Goal: Communication & Community: Answer question/provide support

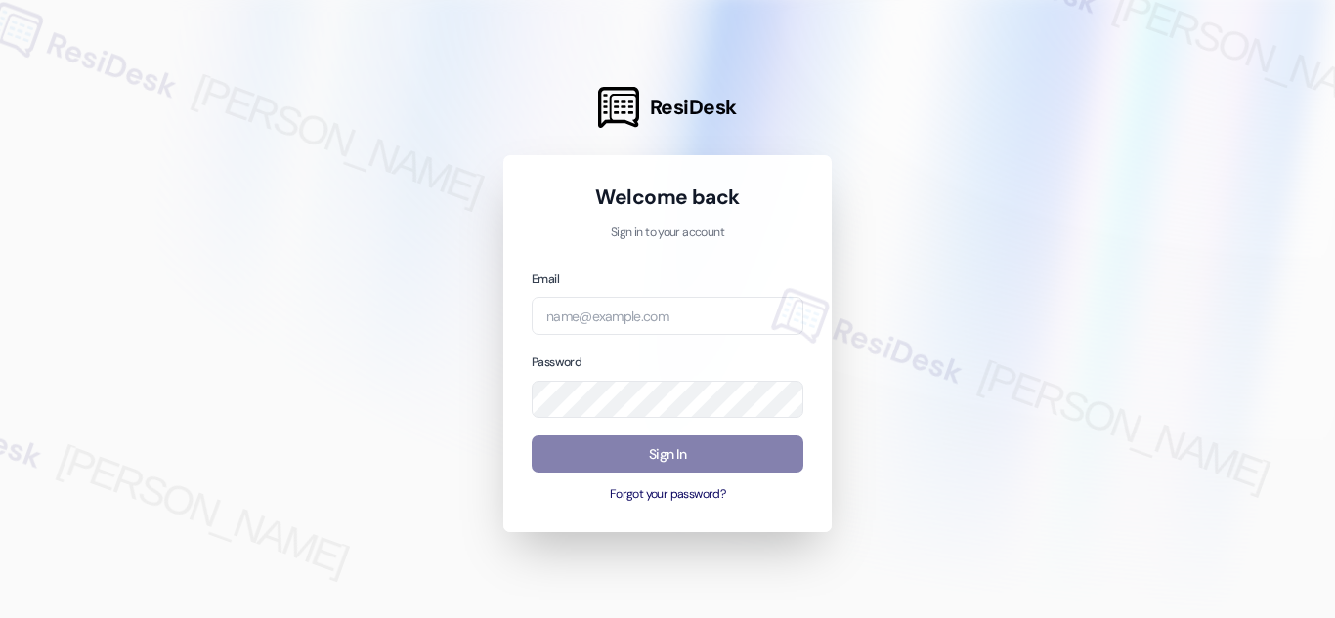
type input "automated-surveys-res_prop-[PERSON_NAME].acueza@res_[DOMAIN_NAME]"
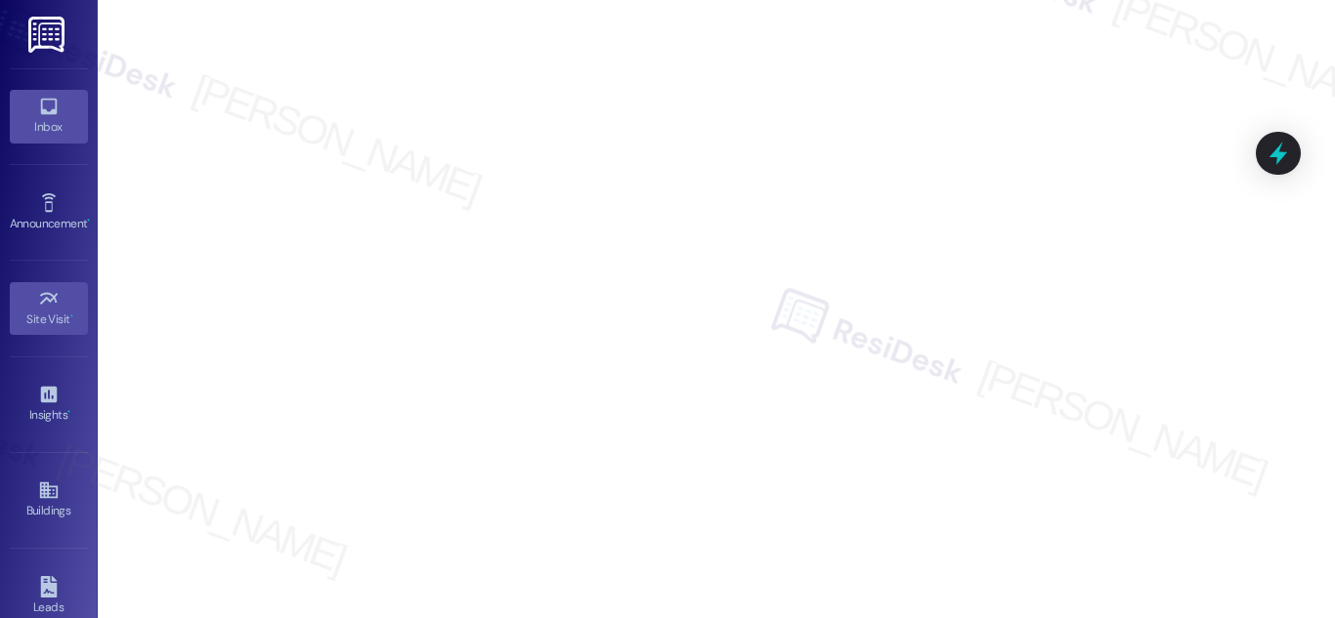
click at [50, 123] on div "Inbox" at bounding box center [49, 127] width 98 height 20
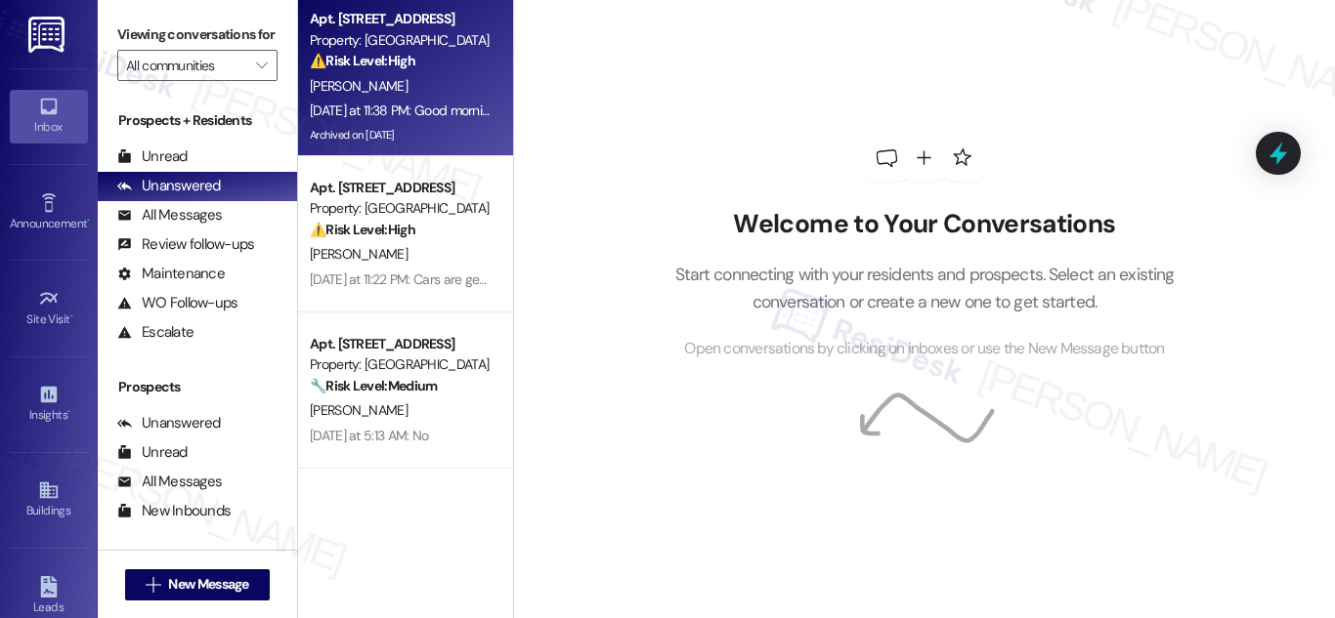
click at [411, 61] on strong "⚠️ Risk Level: High" at bounding box center [363, 61] width 106 height 18
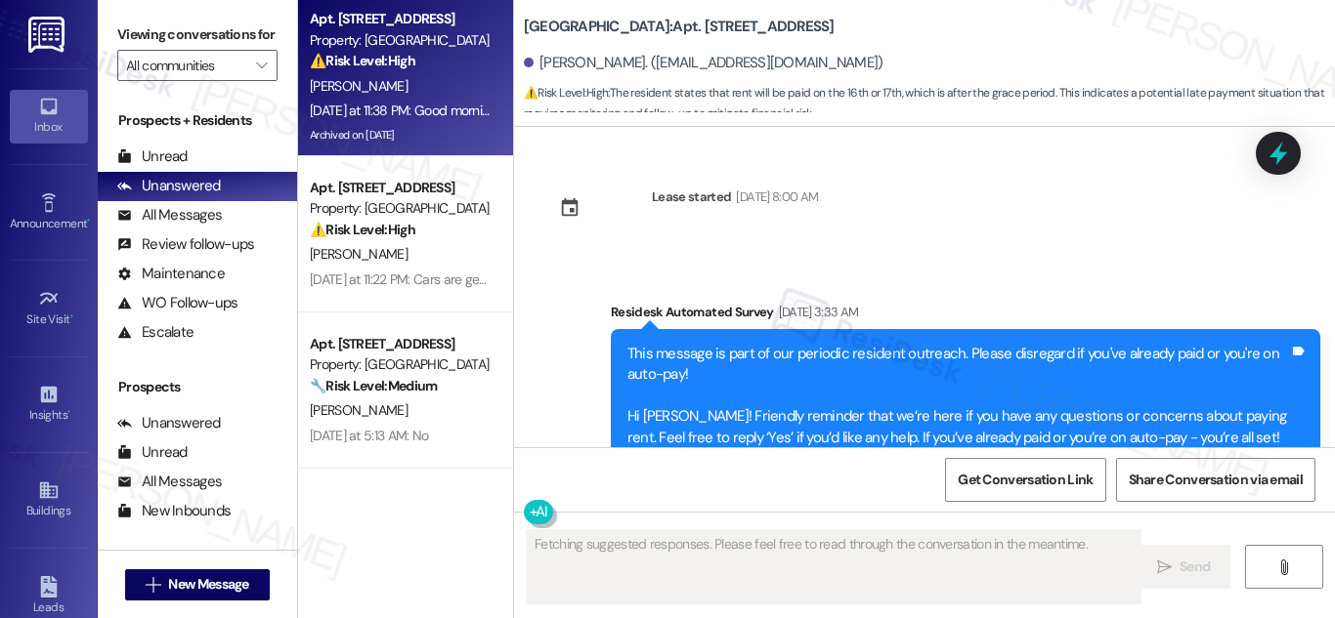
scroll to position [41407, 0]
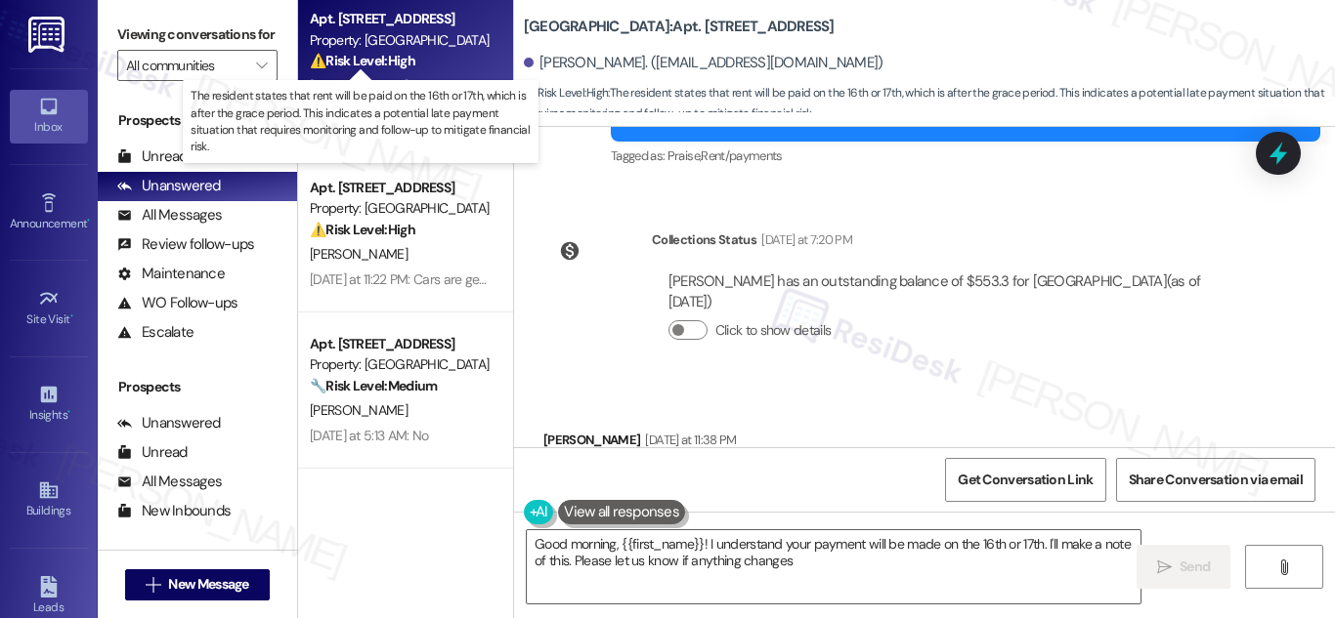
type textarea "Good morning, {{first_name}}! I understand your payment will be made on the 16t…"
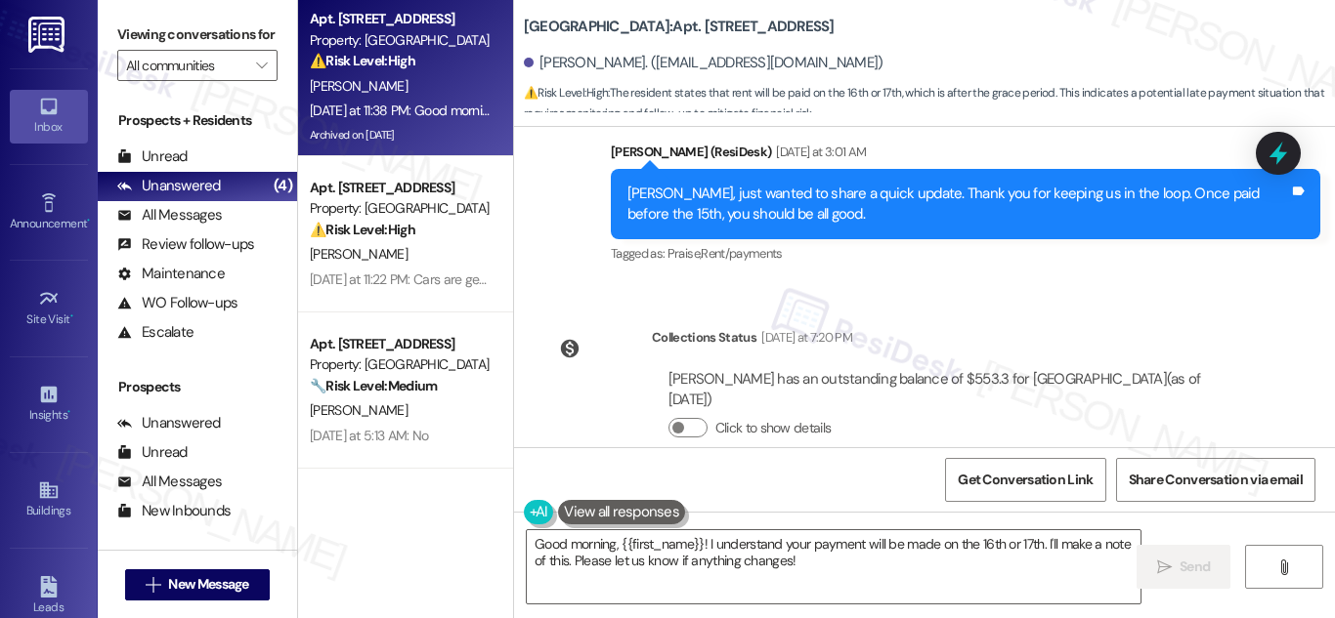
scroll to position [41114, 0]
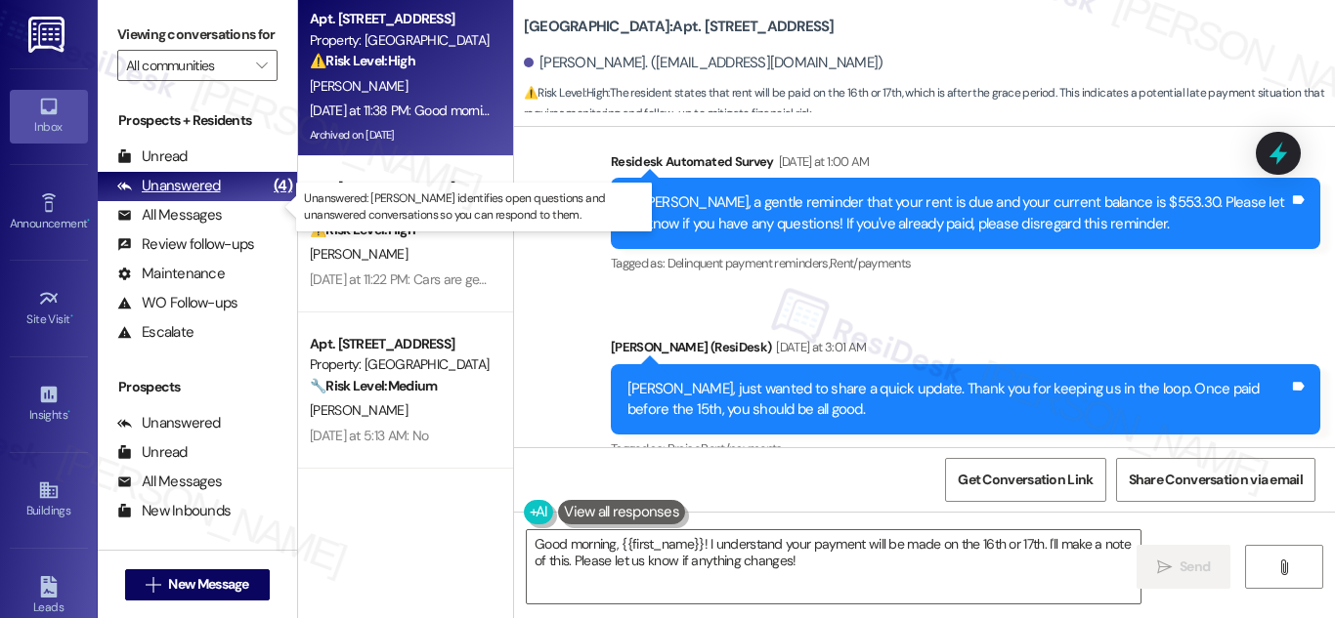
click at [177, 196] on div "Unanswered" at bounding box center [169, 186] width 104 height 21
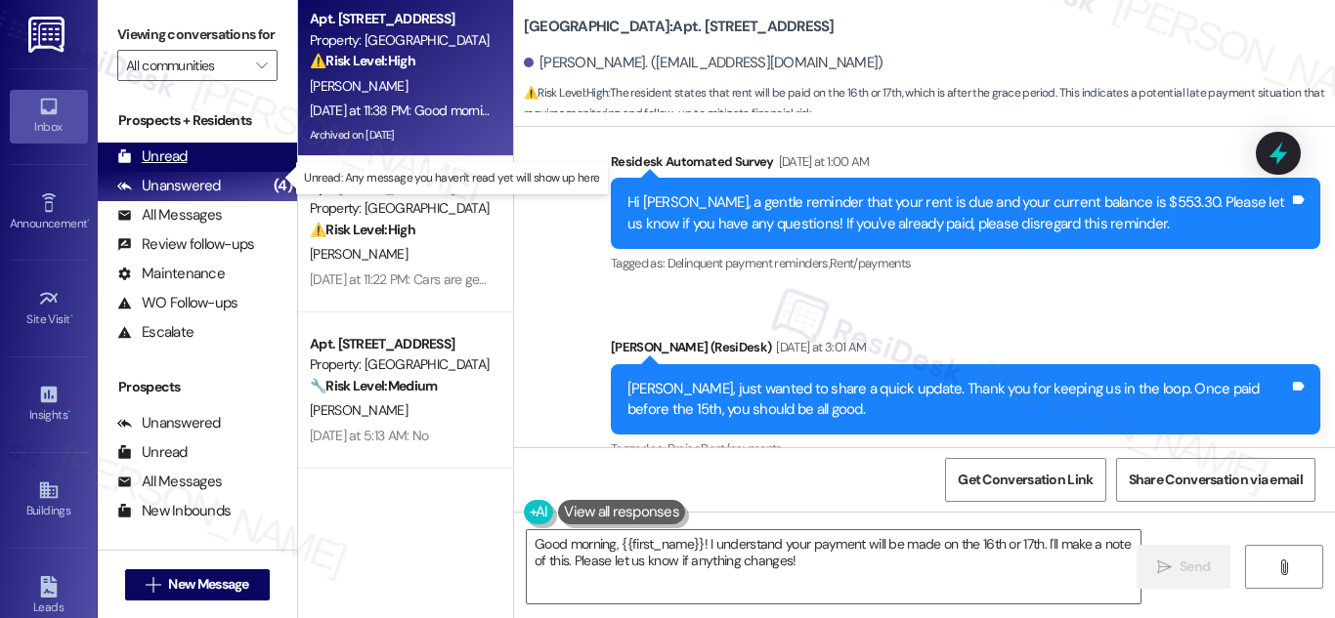
click at [170, 167] on div "Unread" at bounding box center [152, 157] width 70 height 21
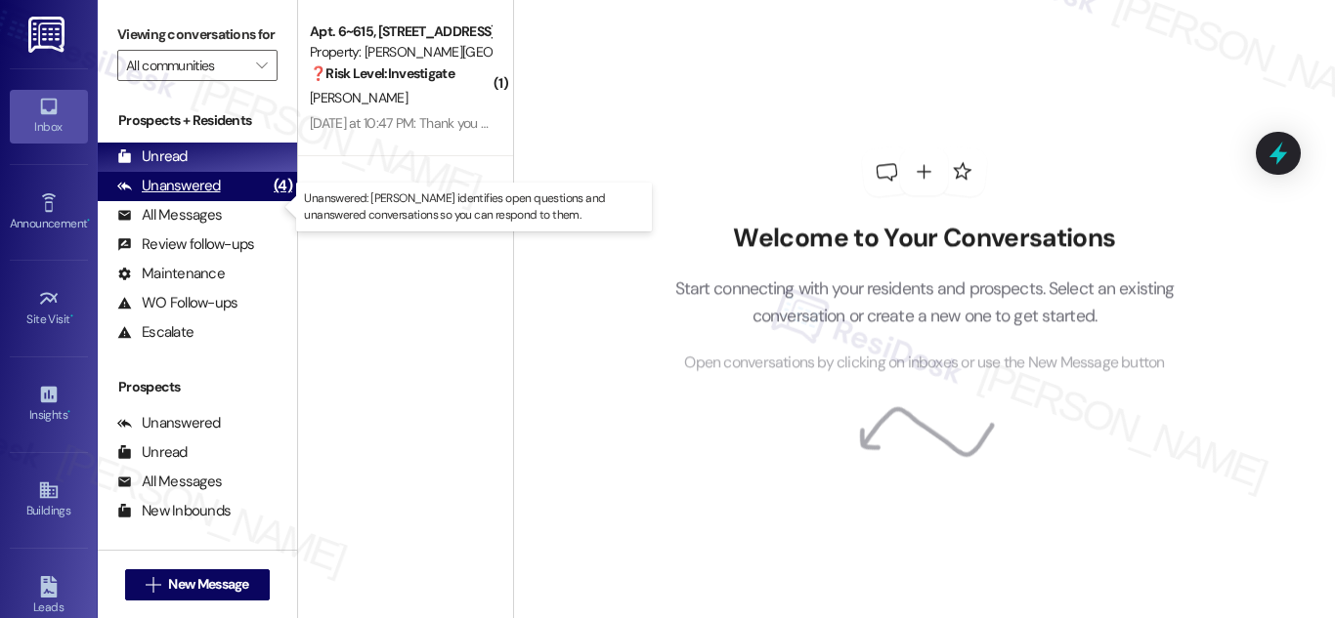
click at [186, 196] on div "Unanswered" at bounding box center [169, 186] width 104 height 21
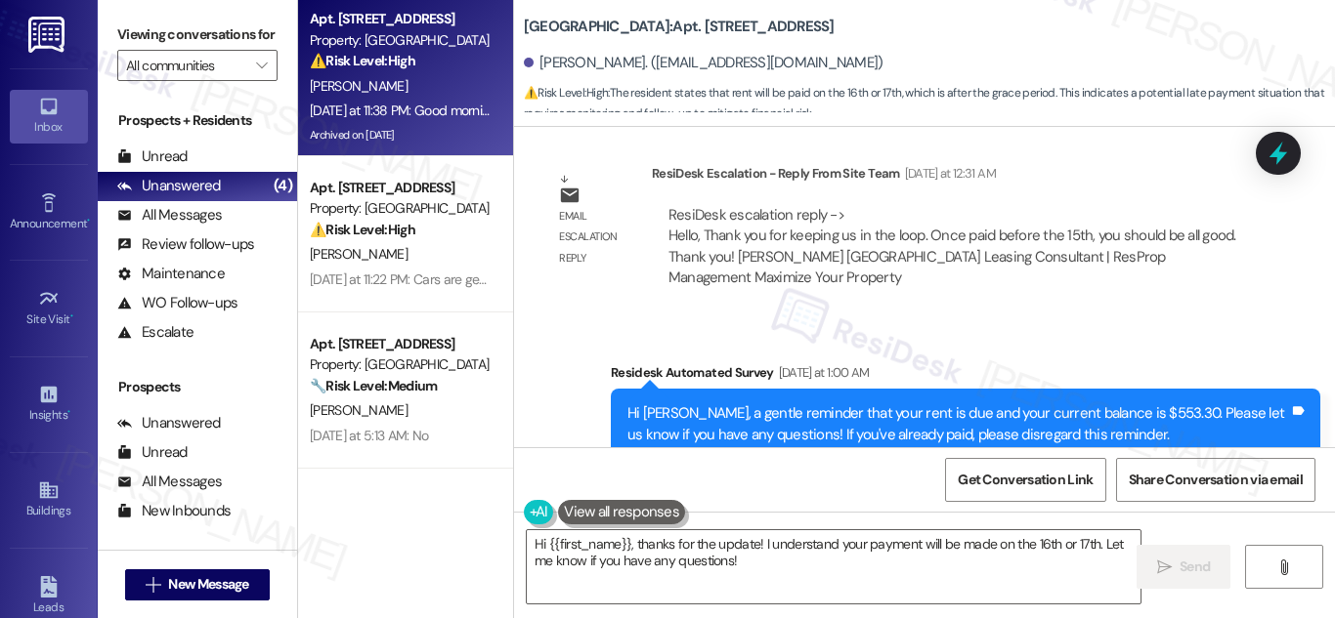
scroll to position [40820, 0]
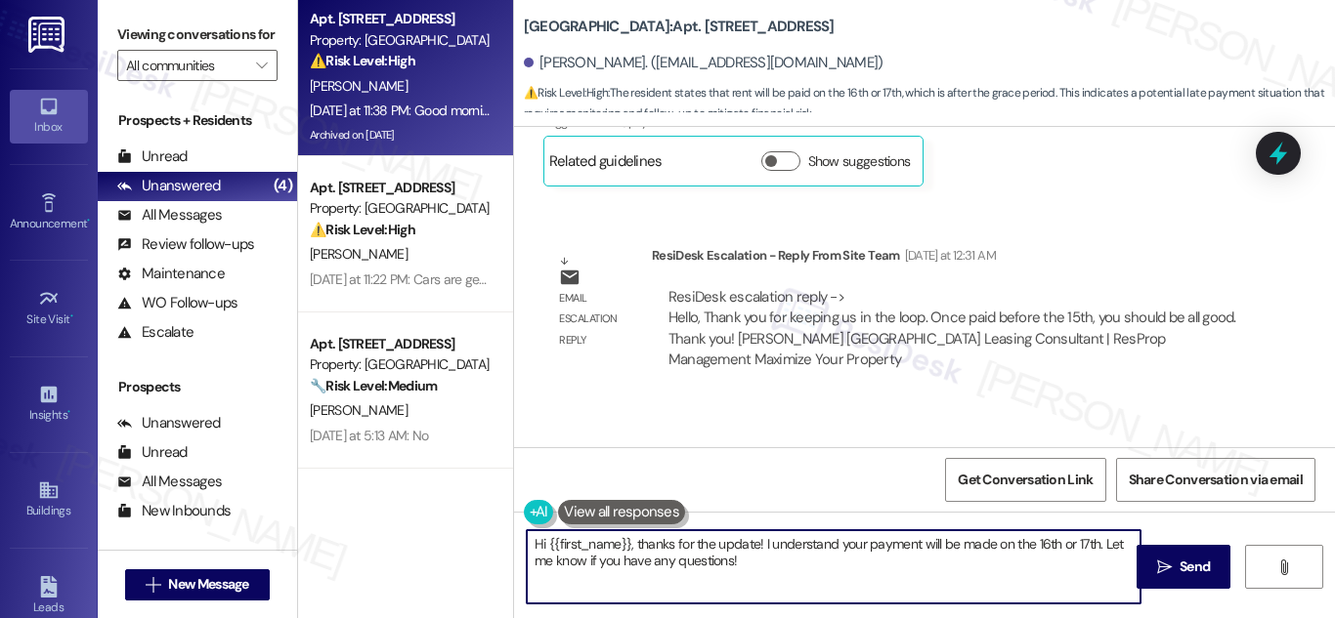
click at [773, 562] on textarea "Hi {{first_name}}, thanks for the update! I understand your payment will be mad…" at bounding box center [834, 567] width 614 height 73
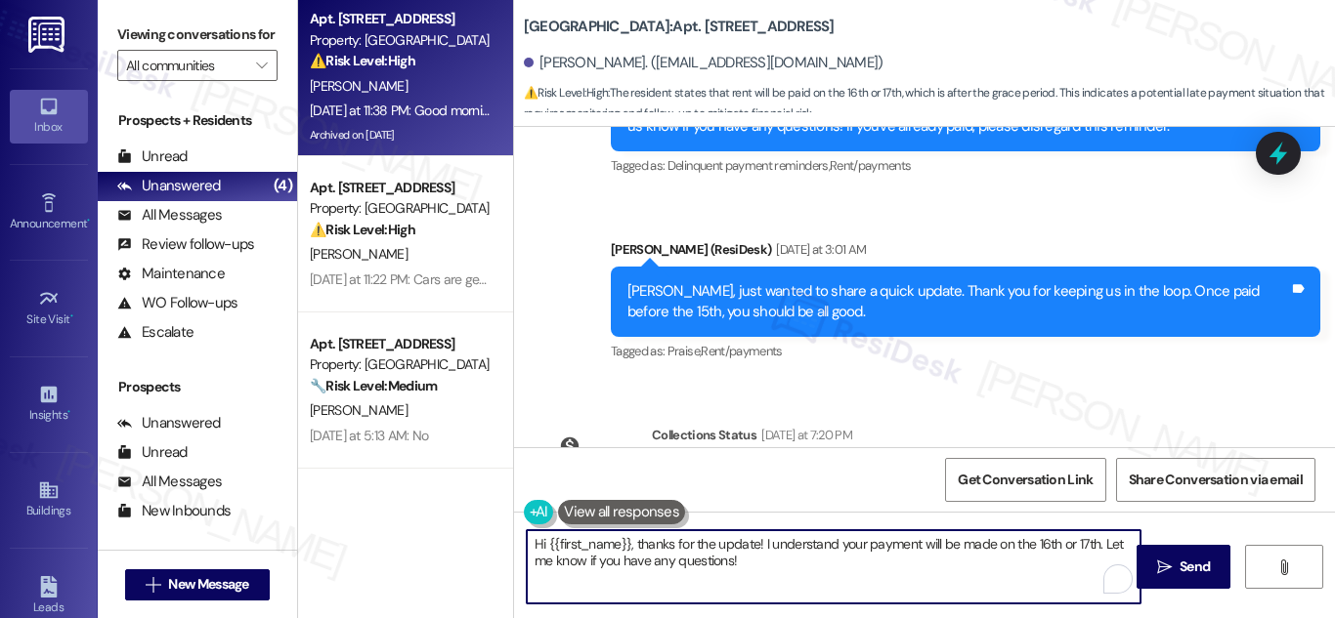
scroll to position [41407, 0]
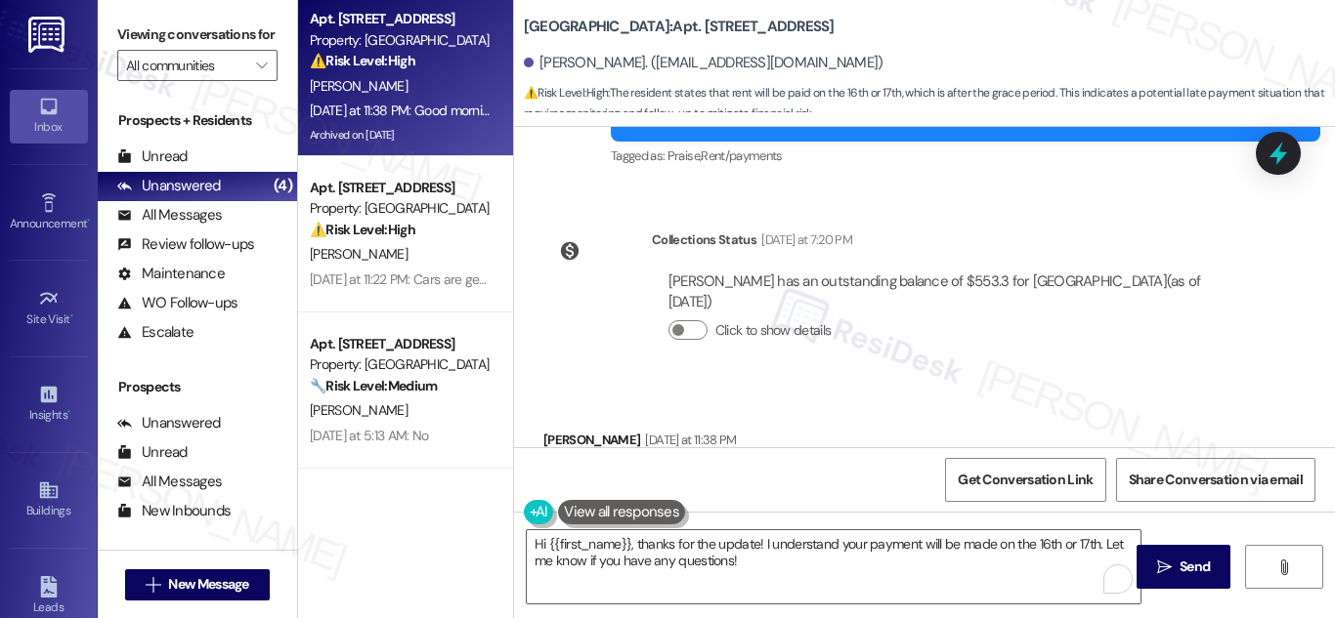
click at [829, 472] on div "Good morning It will be paid on the 16th or 17th that's when my check hits than…" at bounding box center [818, 482] width 516 height 21
copy div "Good morning It will be paid on the 16th or 17th that's when my check hits than…"
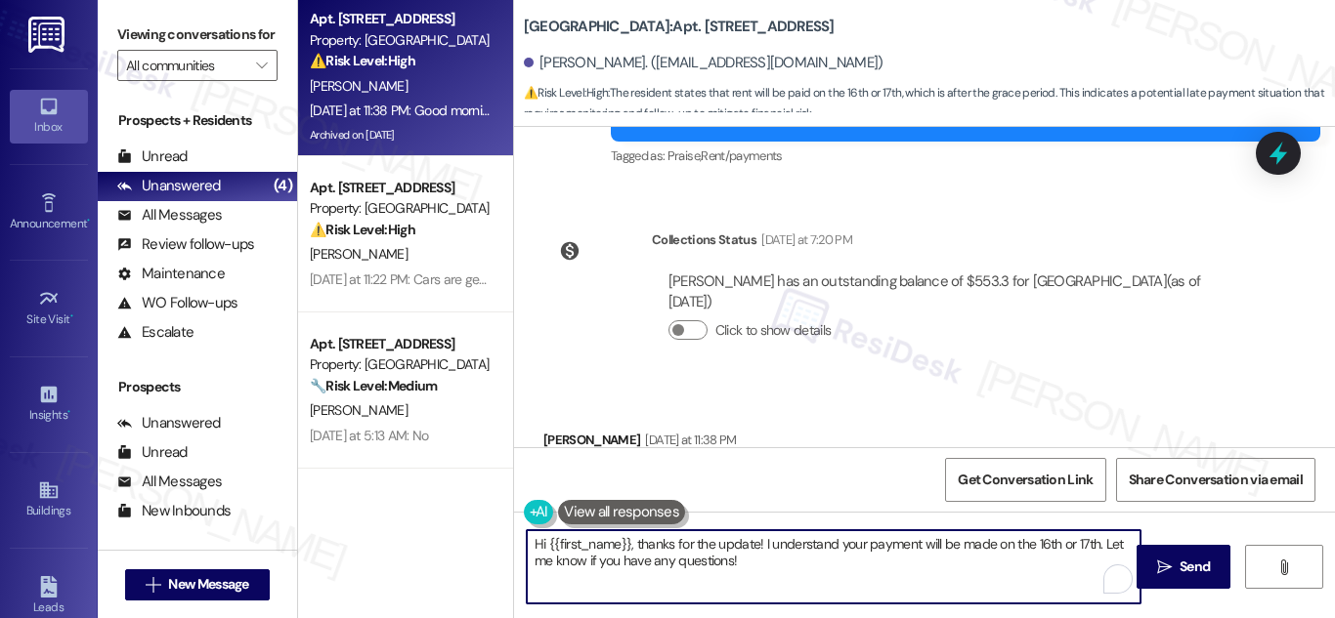
click at [772, 560] on textarea "Hi {{first_name}}, thanks for the update! I understand your payment will be mad…" at bounding box center [834, 567] width 614 height 73
click at [772, 557] on textarea "Hi {{first_name}}, thanks for the update! I understand your payment will be mad…" at bounding box center [834, 567] width 614 height 73
click at [1085, 542] on textarea "Hi {{first_name}}, thanks for the update! I understand your payment will be mad…" at bounding box center [834, 567] width 614 height 73
drag, startPoint x: 1098, startPoint y: 543, endPoint x: 457, endPoint y: 505, distance: 642.1
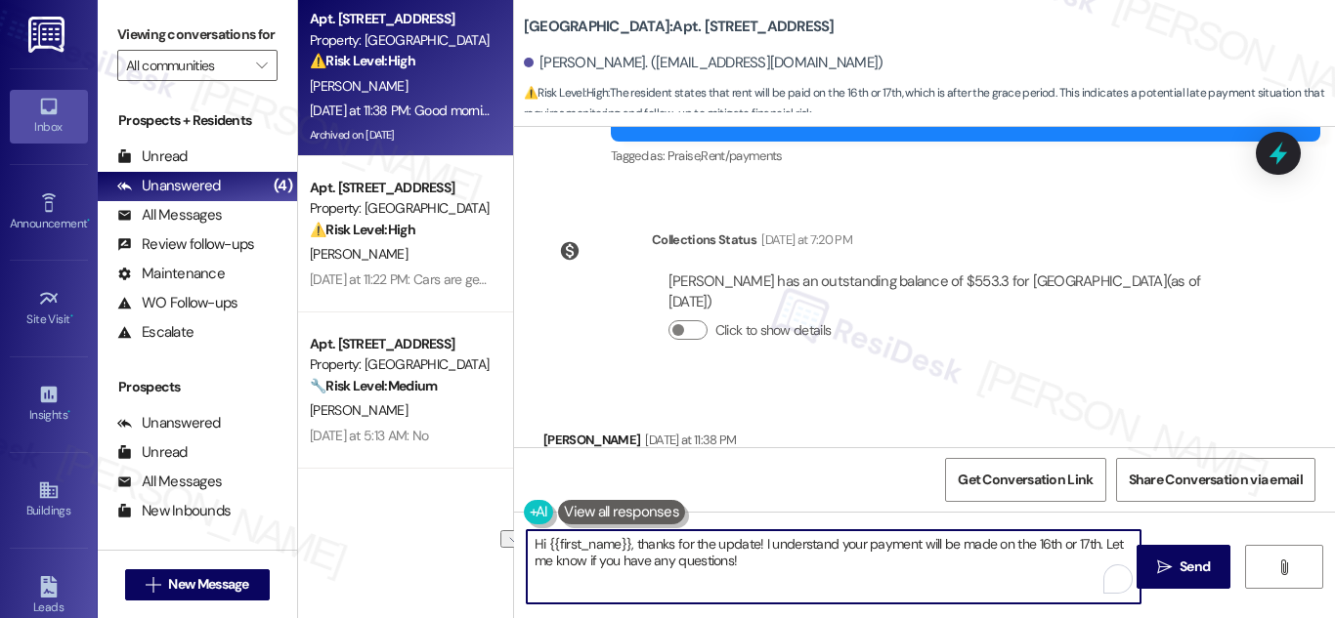
click at [488, 489] on div "Apt. [STREET_ADDRESS] Property: [GEOGRAPHIC_DATA] ⚠️ Risk Level: High The resid…" at bounding box center [816, 309] width 1037 height 618
paste textarea "Good morning! Thanks for letting us know. We’ll make a note that your payment w…"
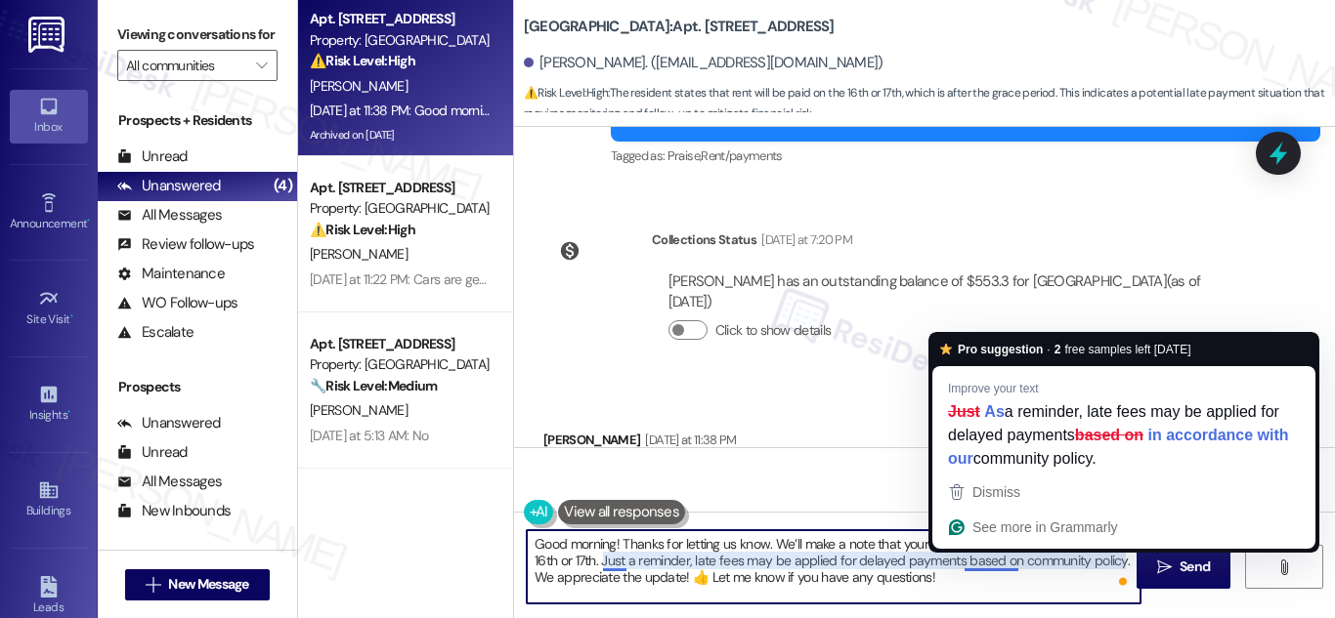
click at [990, 561] on textarea "Good morning! Thanks for letting us know. We’ll make a note that your payment w…" at bounding box center [834, 567] width 614 height 73
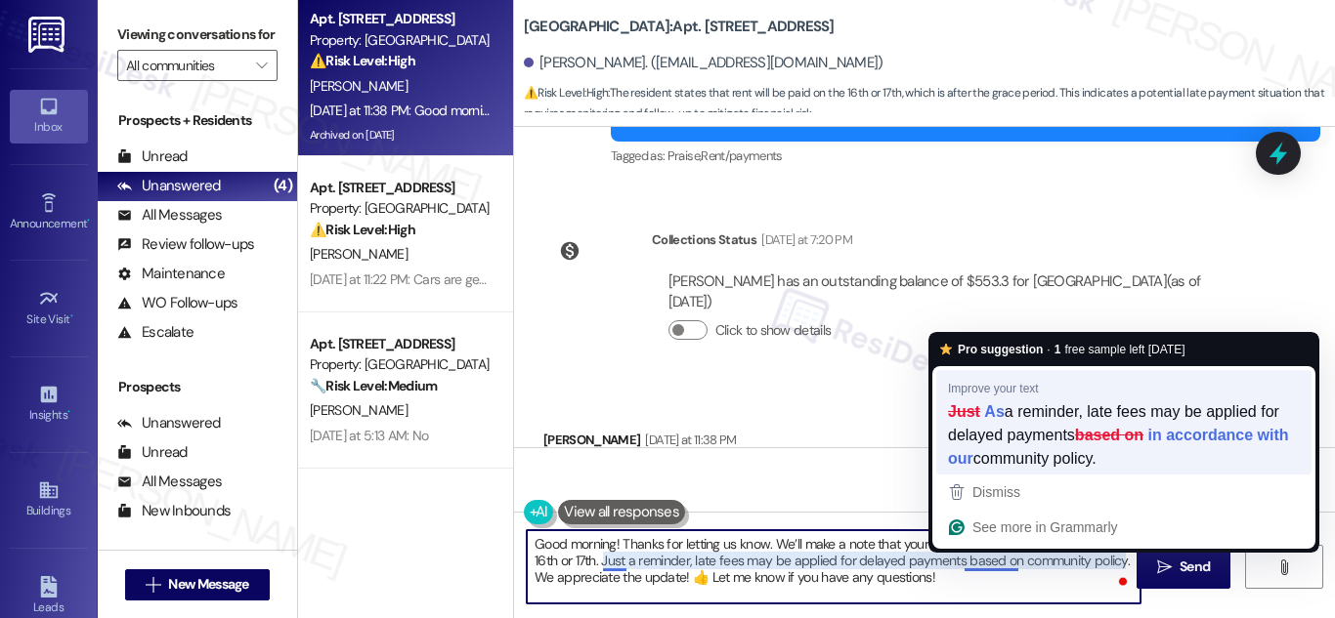
type textarea "Good morning! Thanks for letting us know. We’ll make a note that your payment w…"
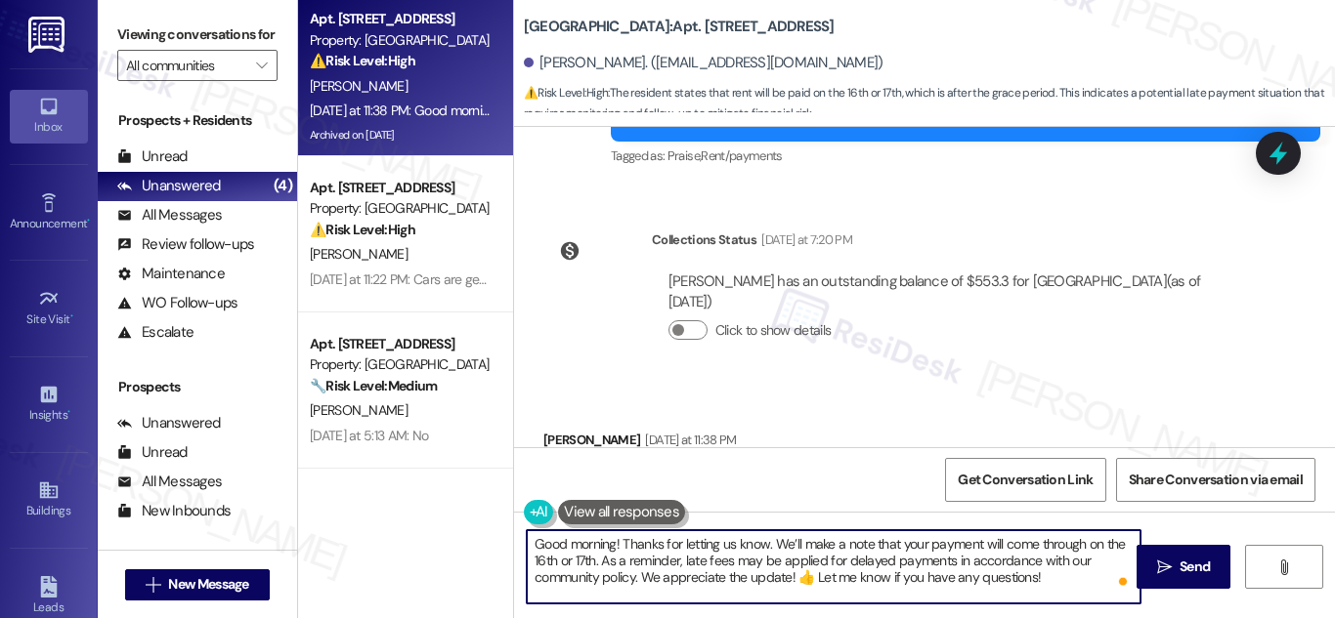
click at [1070, 581] on textarea "Good morning! Thanks for letting us know. We’ll make a note that your payment w…" at bounding box center [834, 567] width 614 height 73
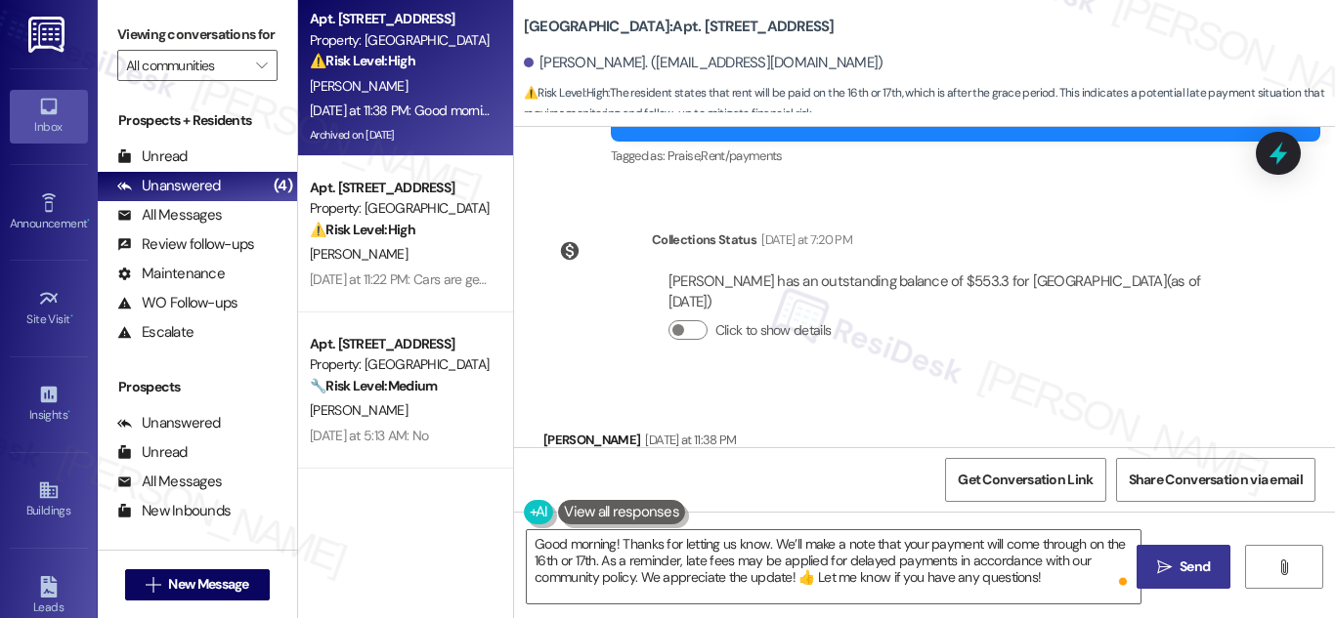
click at [1183, 571] on span "Send" at bounding box center [1194, 567] width 30 height 21
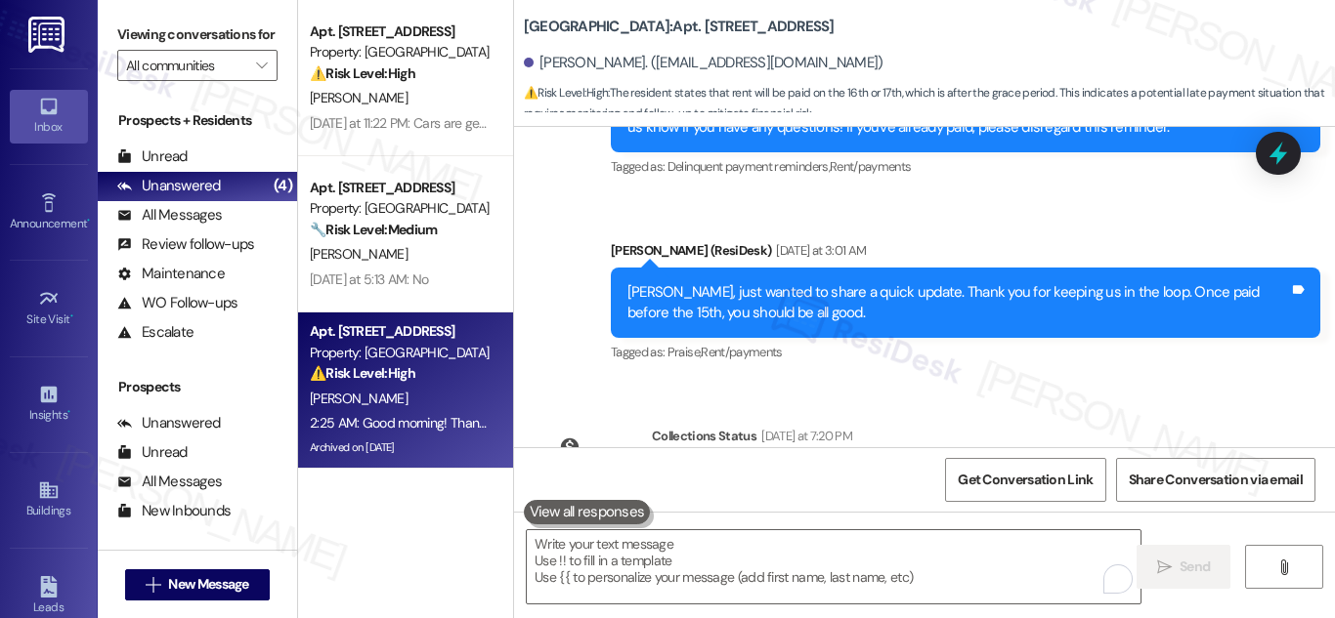
scroll to position [41584, 0]
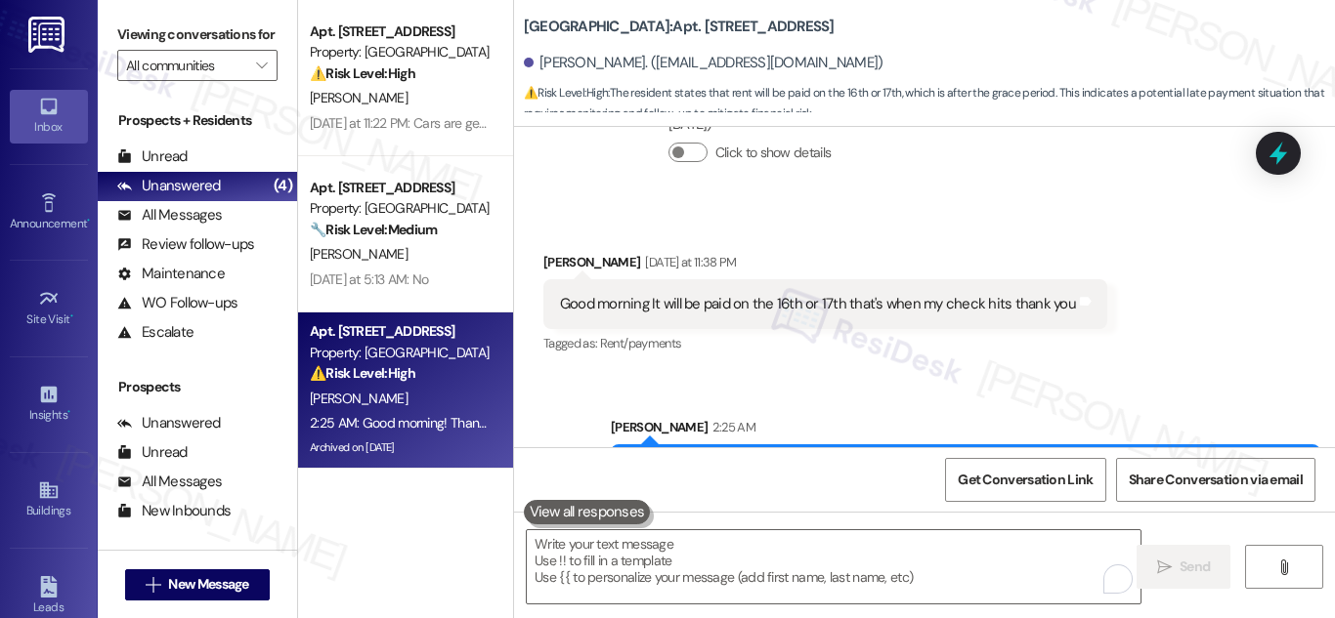
click at [1172, 373] on div "Sent via SMS [PERSON_NAME] 2:25 AM Good morning! Thanks for letting us know. We…" at bounding box center [924, 462] width 821 height 178
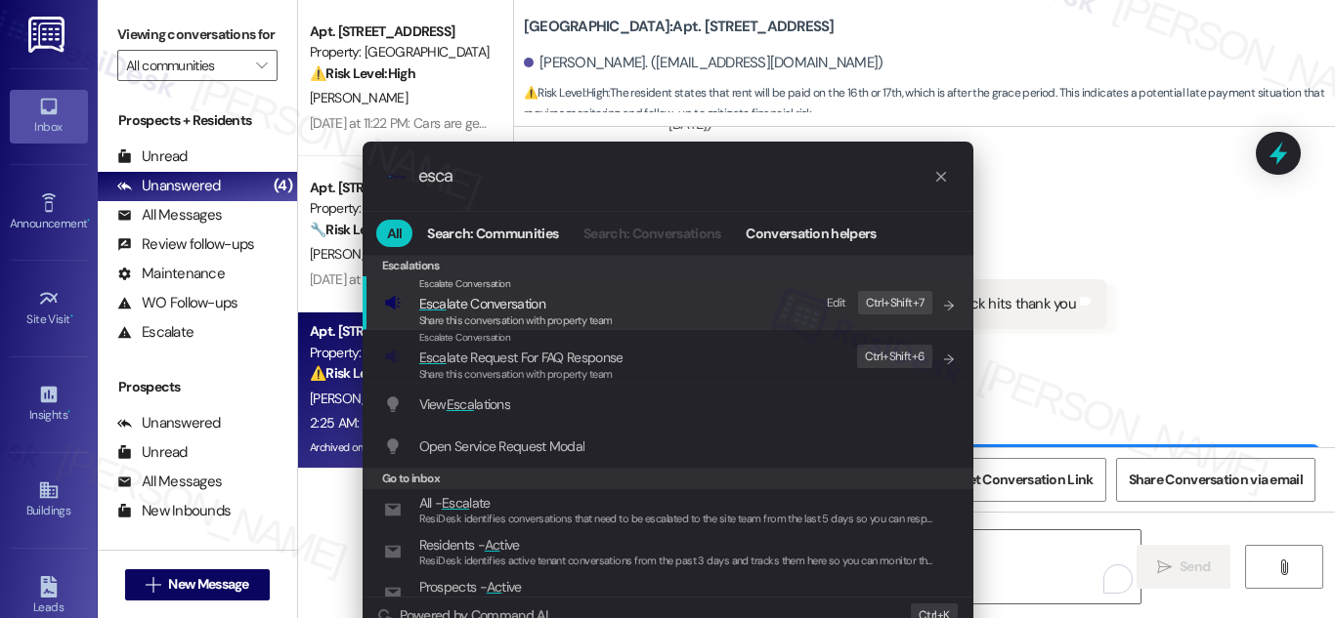
type input "esca"
click at [474, 307] on span "Esca late Conversation" at bounding box center [482, 304] width 126 height 18
click at [474, 384] on div "View Esca lations Add shortcut" at bounding box center [667, 405] width 611 height 42
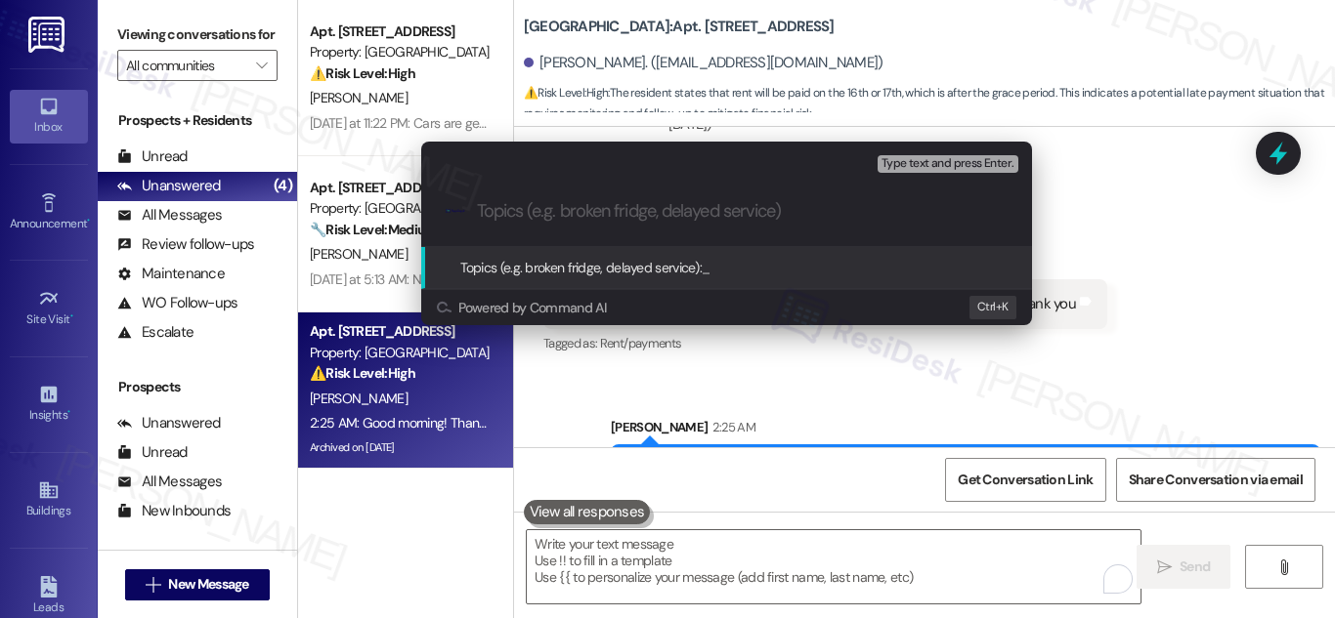
click at [609, 217] on input "Topics (e.g. broken fridge, delayed service)" at bounding box center [742, 211] width 531 height 21
paste input "Resident Payment Update – Expected on 16th/17th"
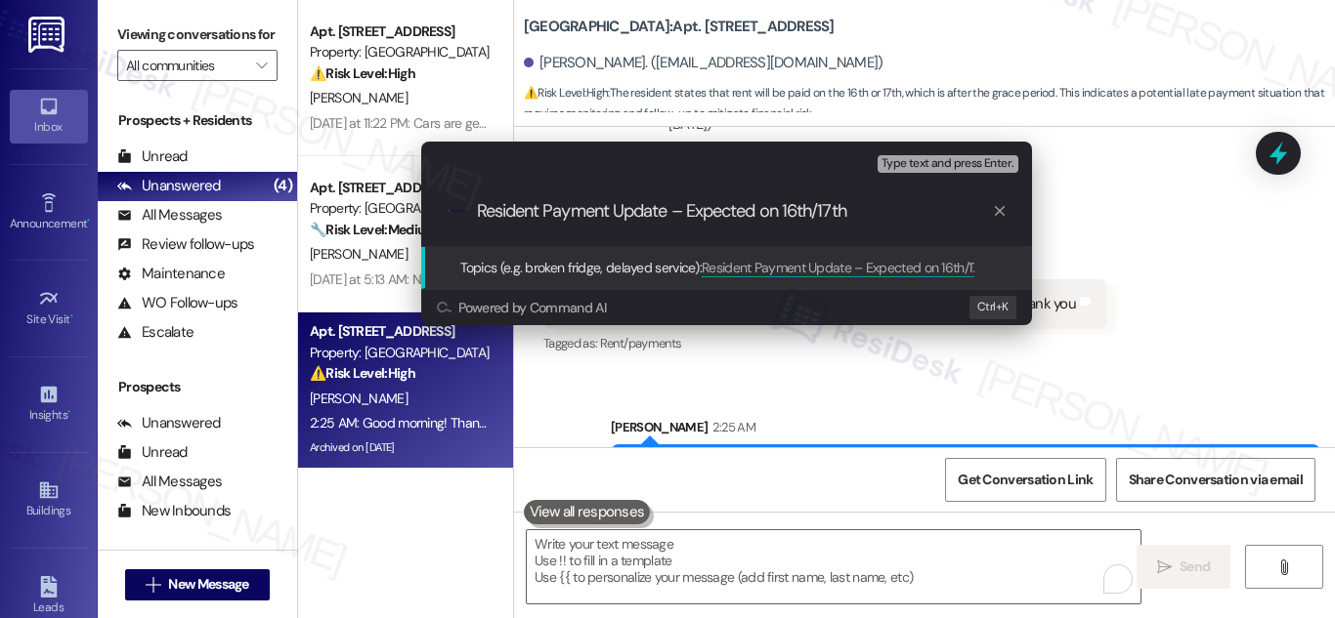
type input "Resident Payment Update – Expected on 16th/17th"
click at [570, 259] on span "Topics (e.g. broken fridge, delayed service):" at bounding box center [581, 268] width 242 height 18
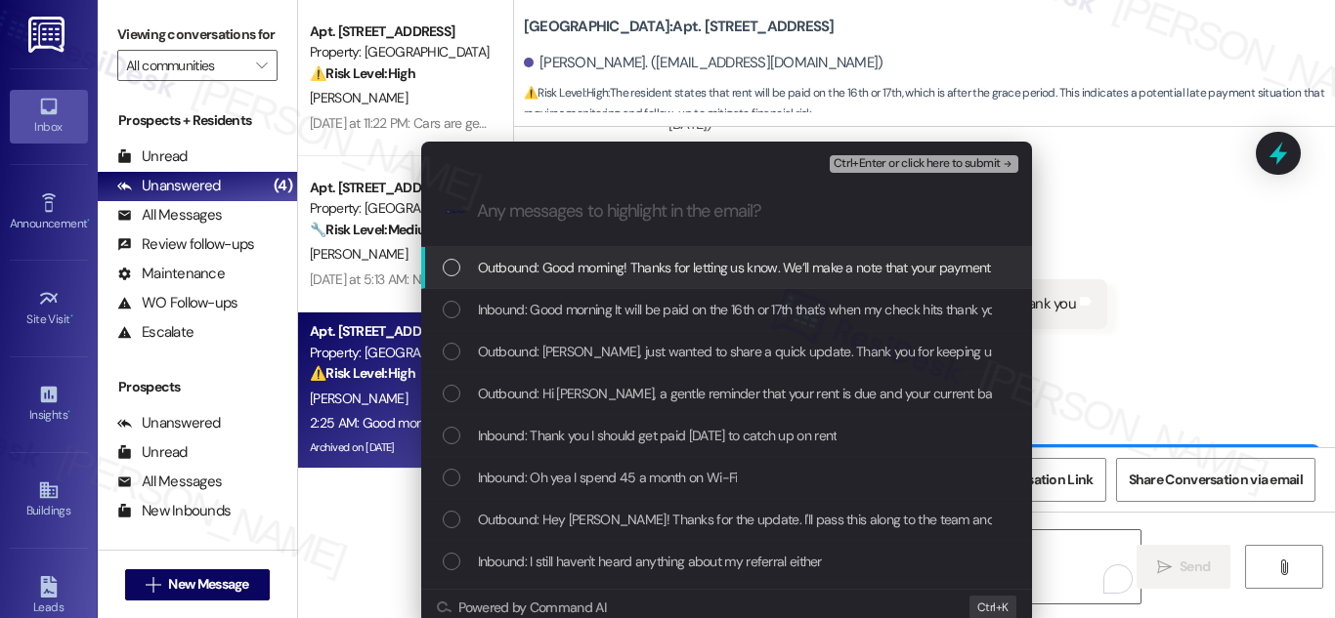
click at [448, 263] on div "List of options" at bounding box center [452, 268] width 18 height 18
click at [448, 263] on icon "List of options" at bounding box center [452, 268] width 14 height 14
click at [443, 270] on div "List of options" at bounding box center [452, 268] width 18 height 18
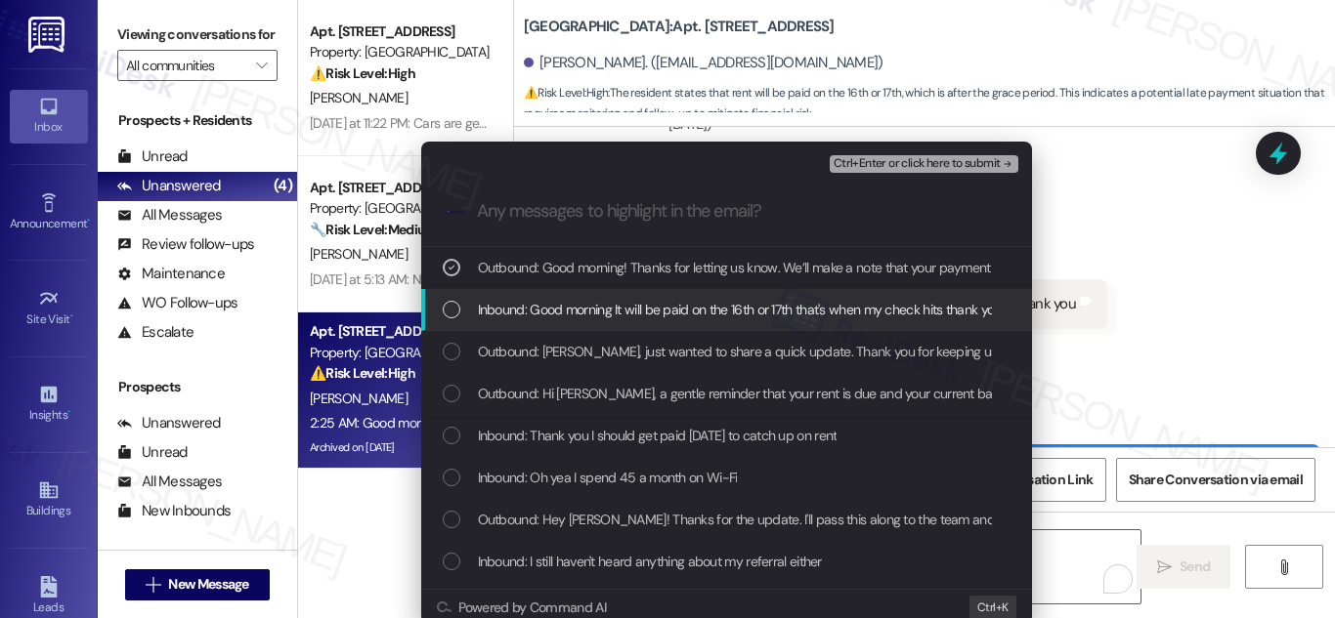
click at [443, 305] on div "List of options" at bounding box center [452, 310] width 18 height 18
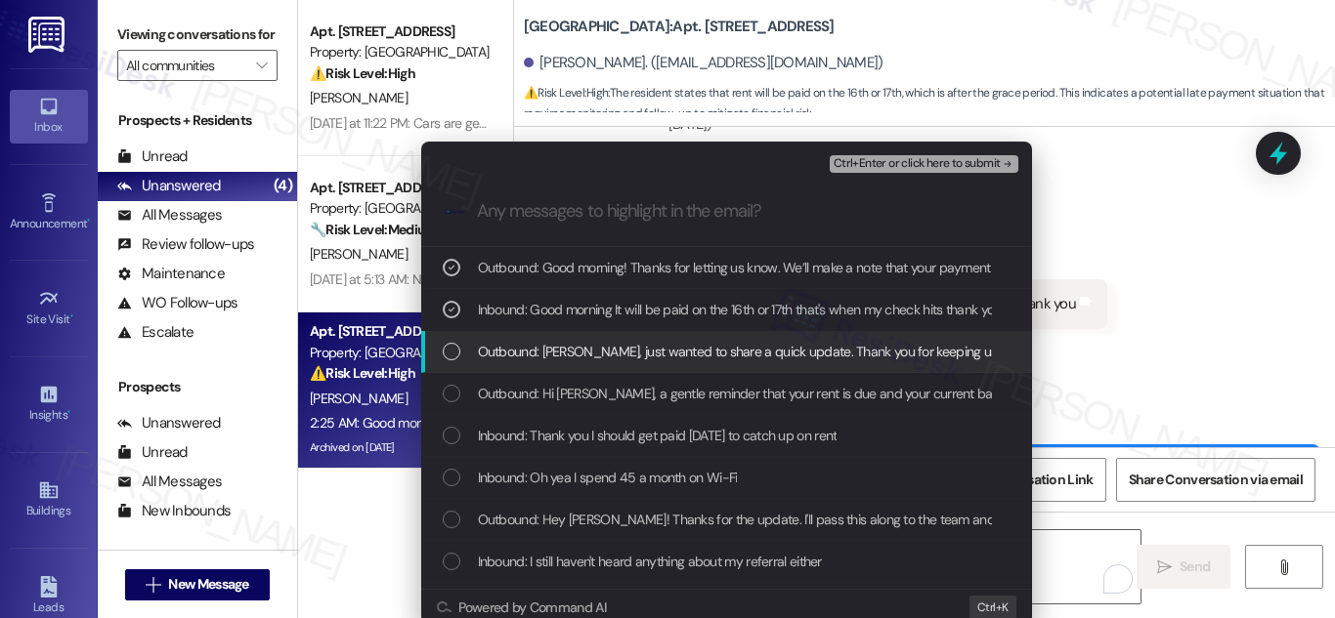
click at [446, 352] on div "List of options" at bounding box center [452, 352] width 18 height 18
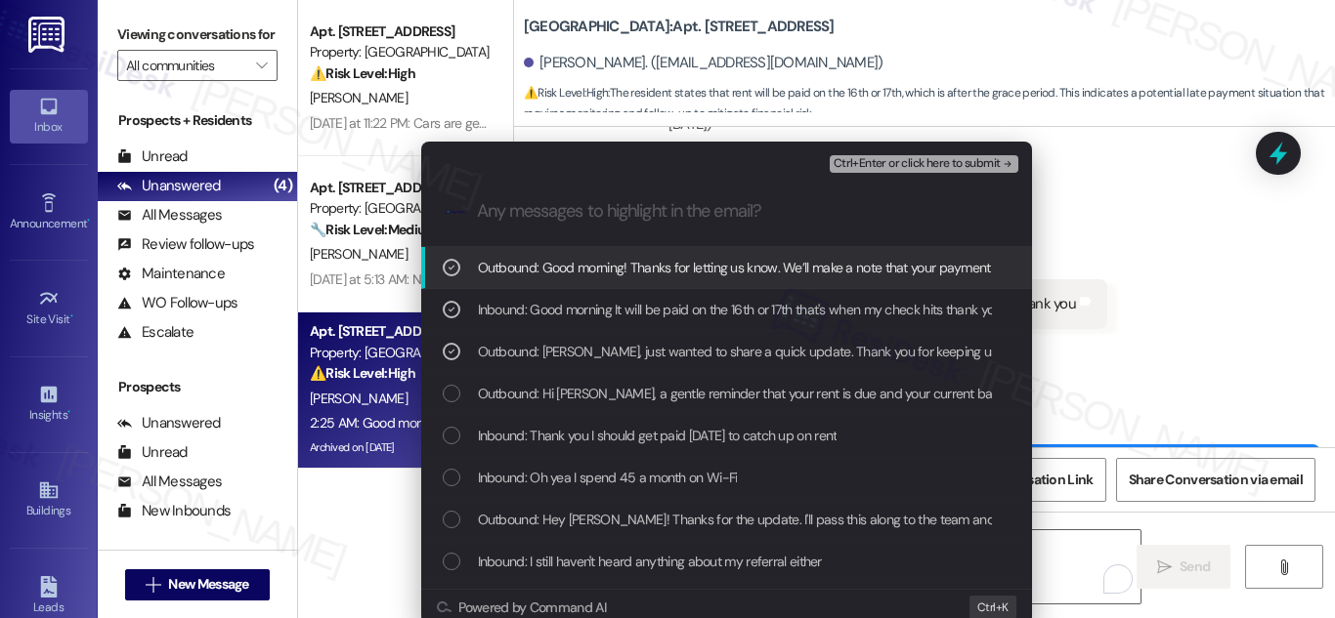
click at [962, 158] on span "Ctrl+Enter or click here to submit" at bounding box center [916, 164] width 167 height 14
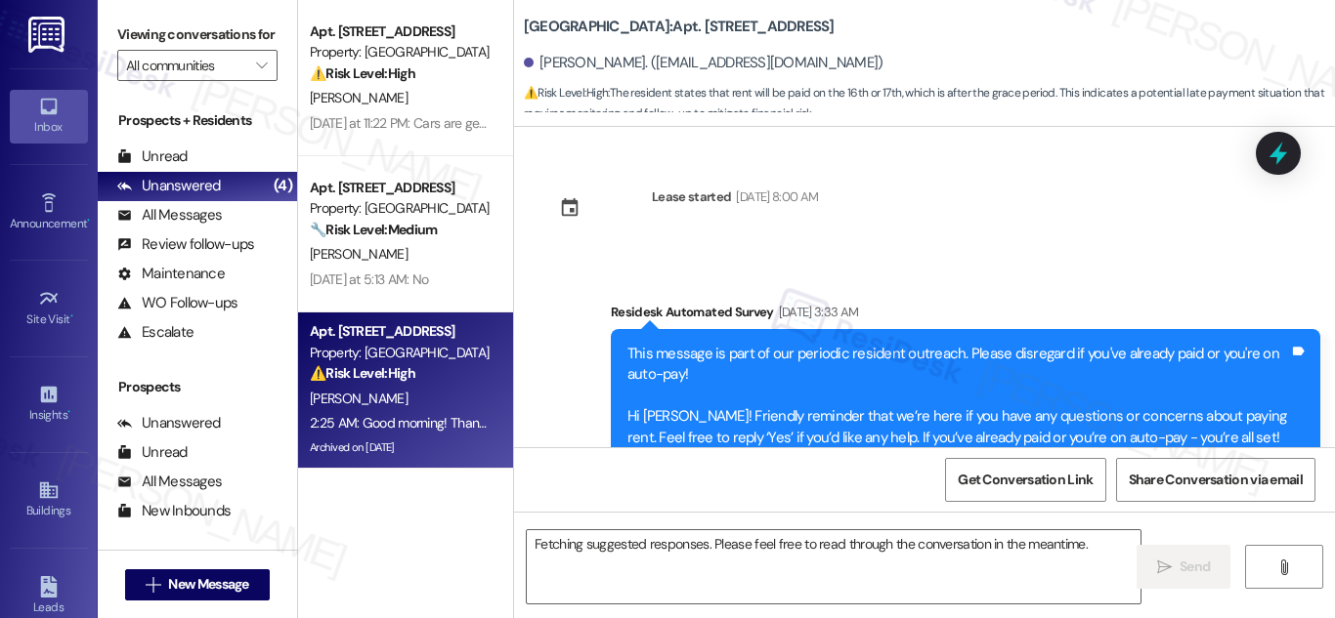
scroll to position [41613, 0]
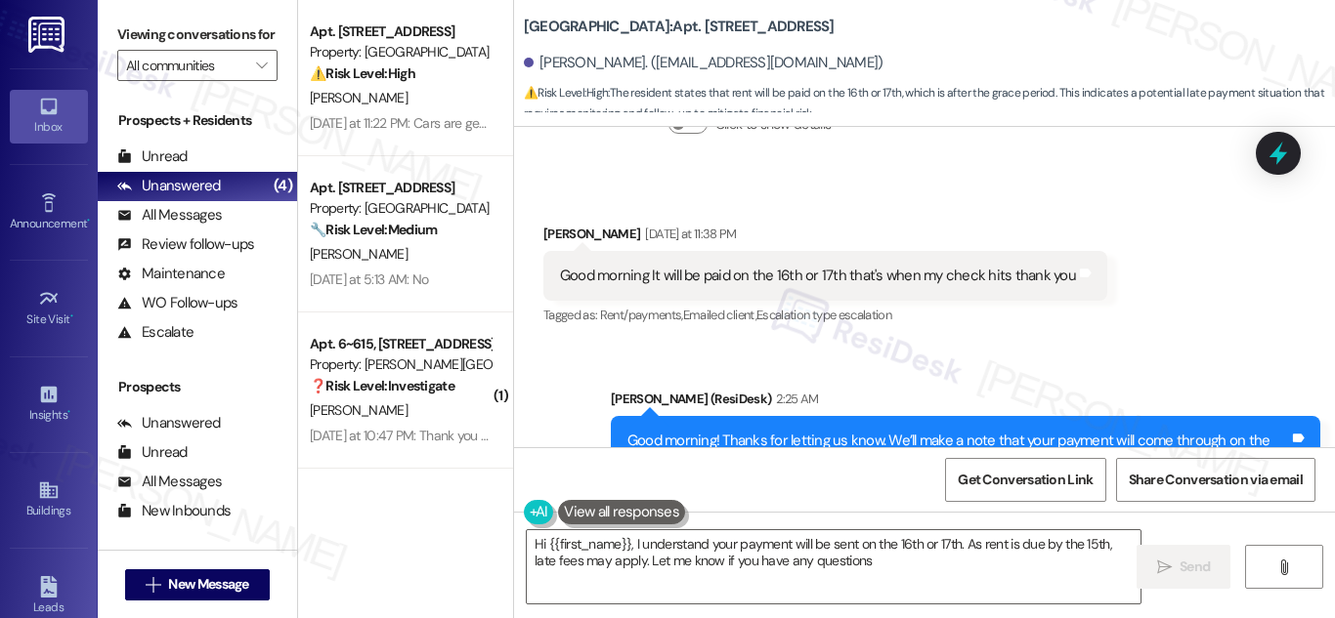
type textarea "Hi {{first_name}}, I understand your payment will be sent on the 16th or 17th. …"
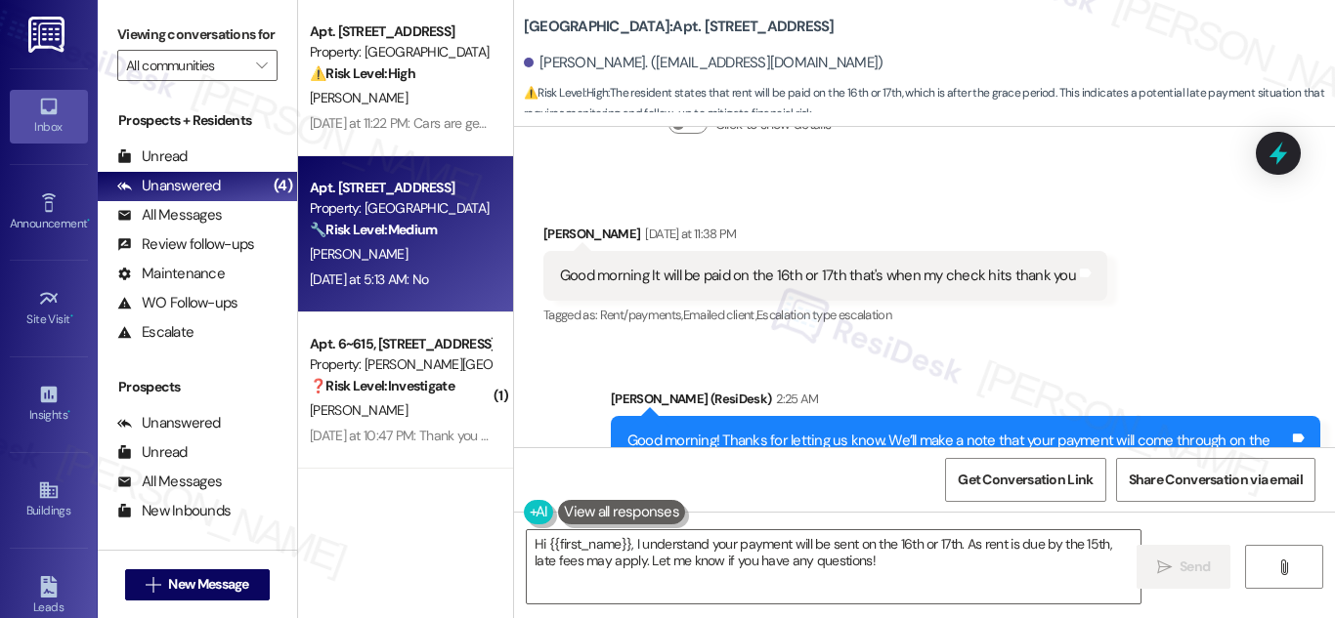
click at [365, 179] on div "Apt. [STREET_ADDRESS]" at bounding box center [400, 188] width 181 height 21
type textarea "Fetching suggested responses. Please feel free to read through the conversation…"
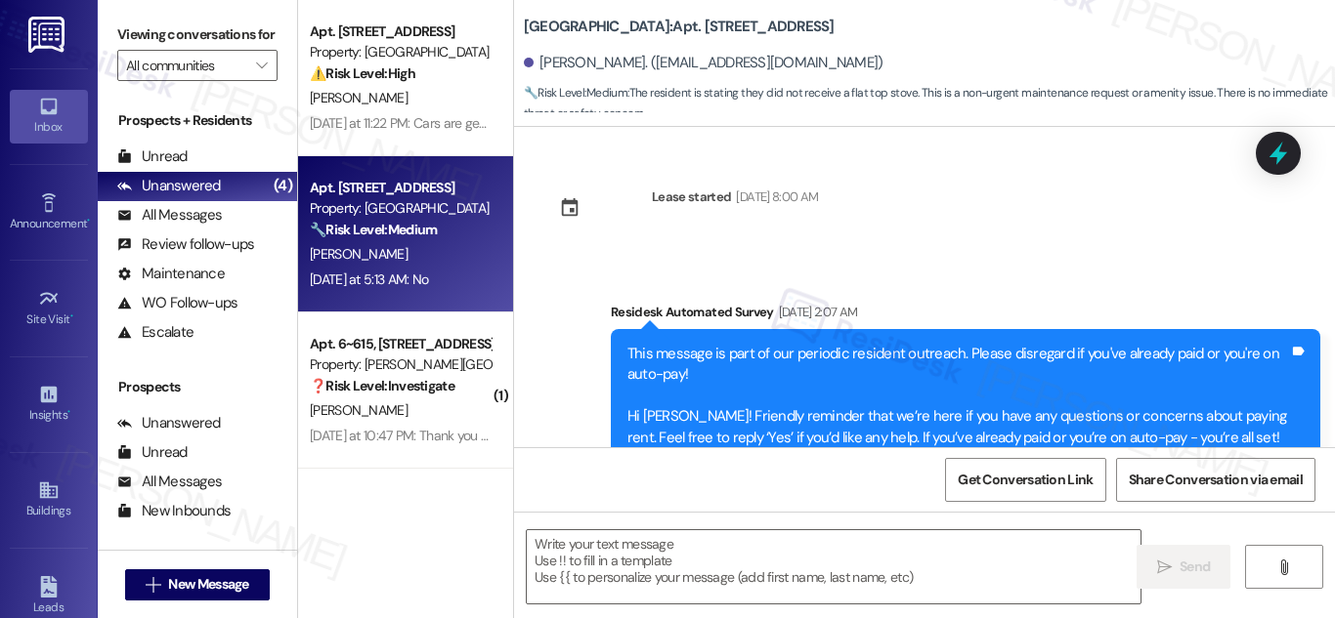
scroll to position [5837, 0]
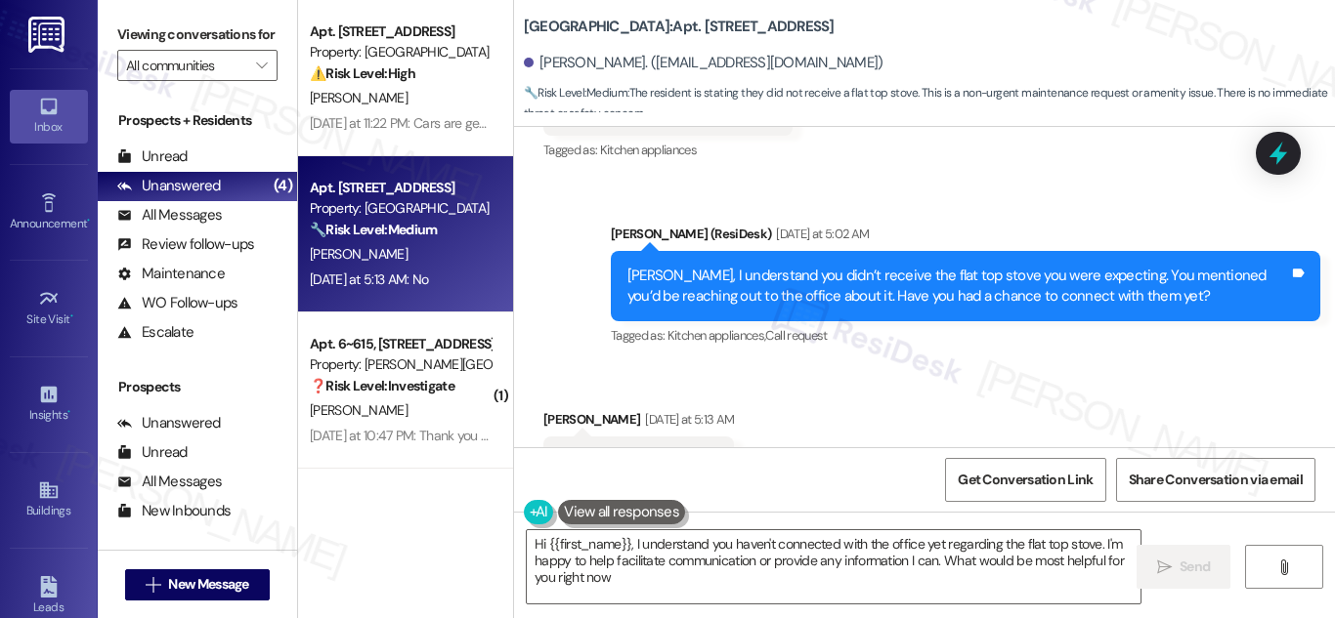
type textarea "Hi {{first_name}}, I understand you haven't connected with the office yet regar…"
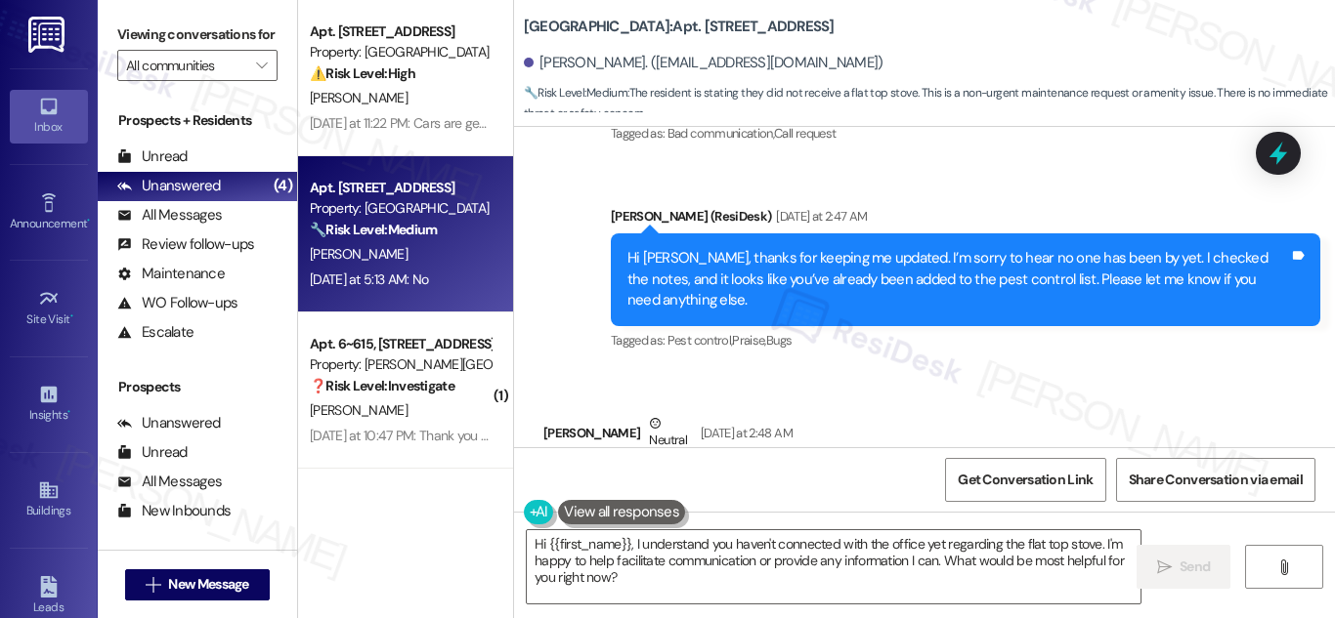
scroll to position [5480, 0]
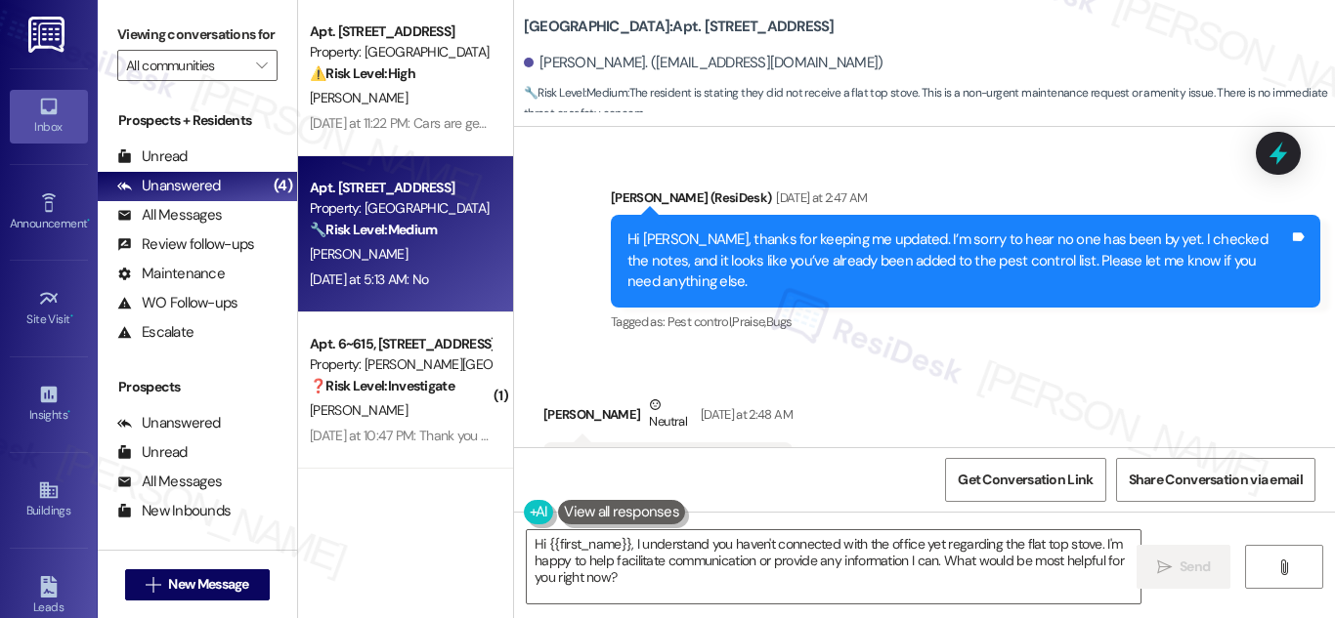
click at [547, 64] on div "[PERSON_NAME]. ([EMAIL_ADDRESS][DOMAIN_NAME])" at bounding box center [704, 63] width 360 height 21
click at [556, 63] on div "[PERSON_NAME]. ([EMAIL_ADDRESS][DOMAIN_NAME])" at bounding box center [704, 63] width 360 height 21
drag, startPoint x: 535, startPoint y: 62, endPoint x: 612, endPoint y: 73, distance: 77.1
click at [613, 72] on div "[PERSON_NAME]. ([EMAIL_ADDRESS][DOMAIN_NAME])" at bounding box center [704, 63] width 360 height 21
copy div "[PERSON_NAME]"
